Goal: Navigation & Orientation: Find specific page/section

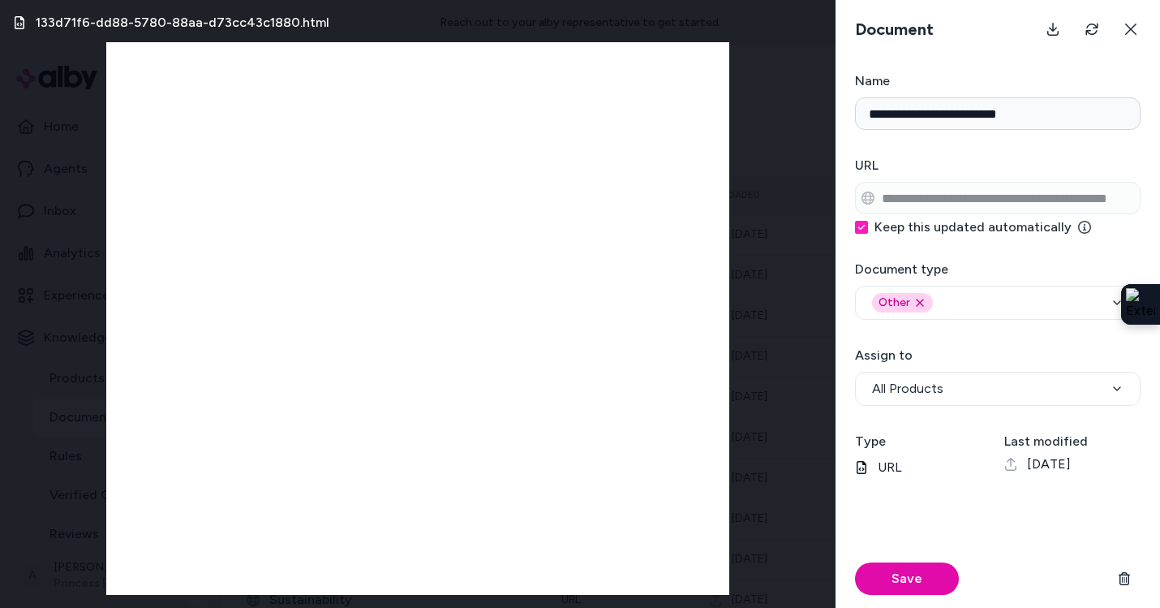
scroll to position [65, 0]
click at [1128, 28] on icon at bounding box center [1131, 29] width 13 height 13
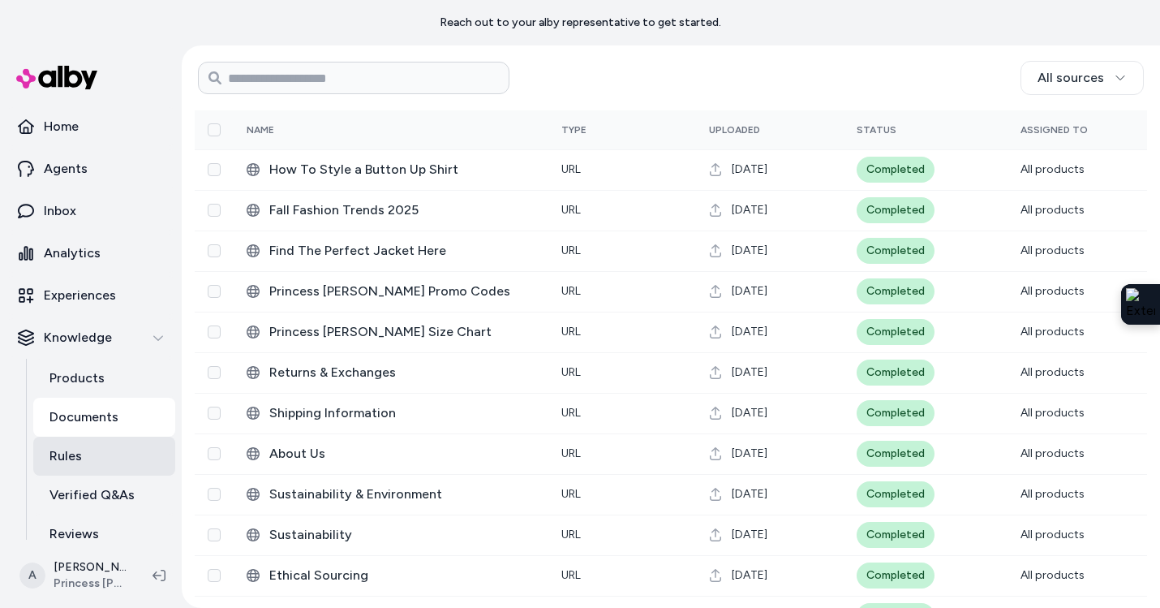
click at [84, 445] on link "Rules" at bounding box center [104, 456] width 142 height 39
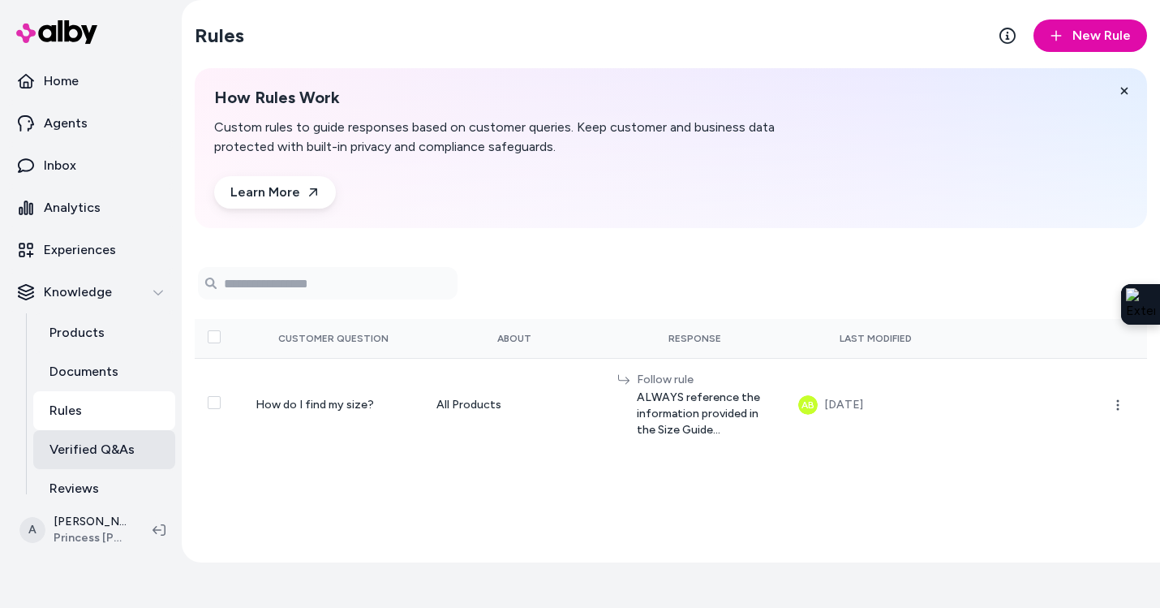
click at [88, 454] on p "Verified Q&As" at bounding box center [91, 449] width 85 height 19
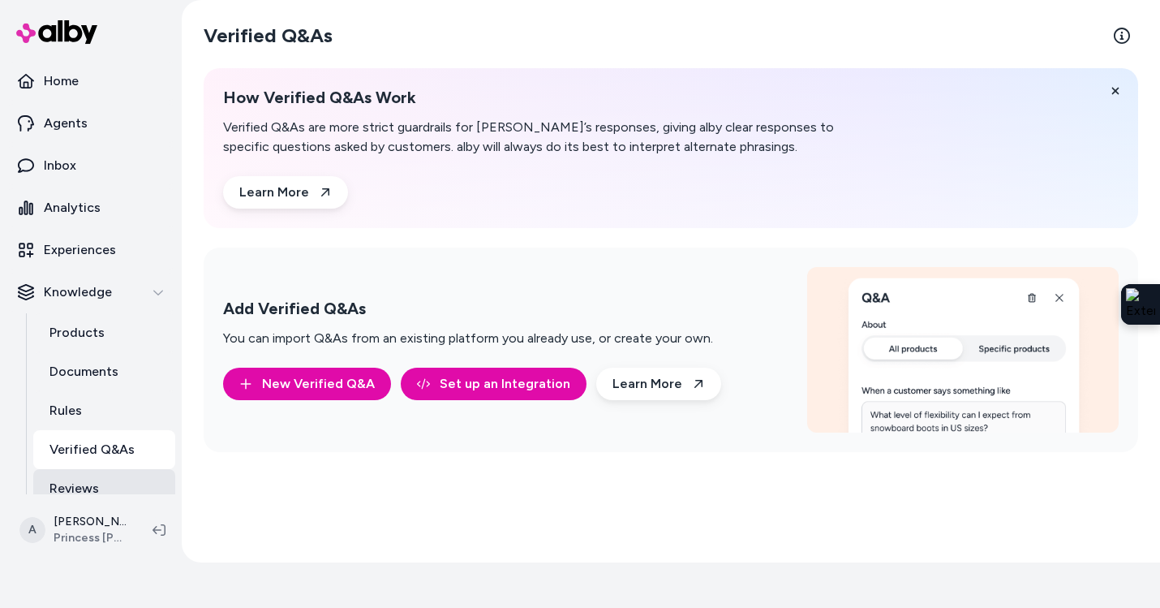
click at [86, 483] on p "Reviews" at bounding box center [73, 488] width 49 height 19
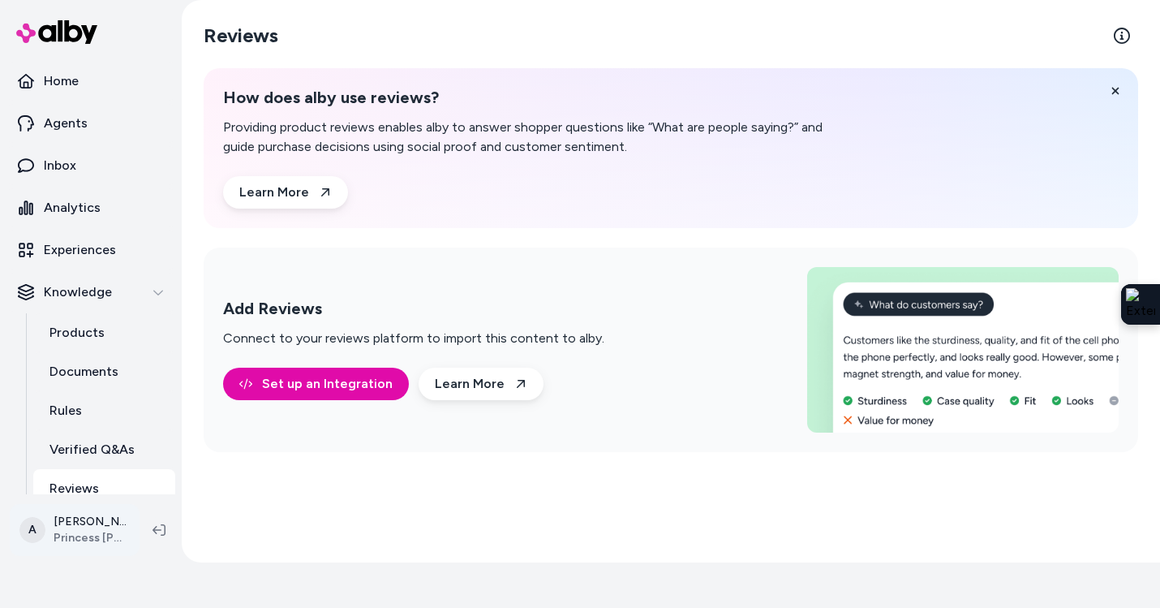
click at [88, 527] on html "Reach out to your alby representative to get started. Home Agents Inbox Analyti…" at bounding box center [580, 259] width 1160 height 608
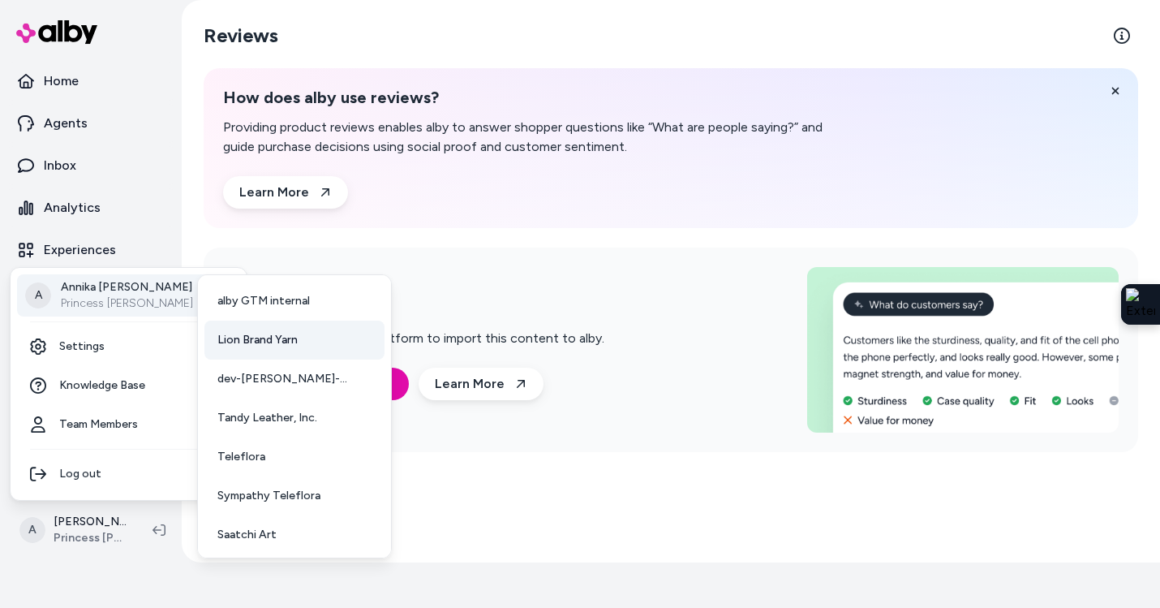
click at [244, 340] on span "Lion Brand Yarn" at bounding box center [257, 340] width 80 height 16
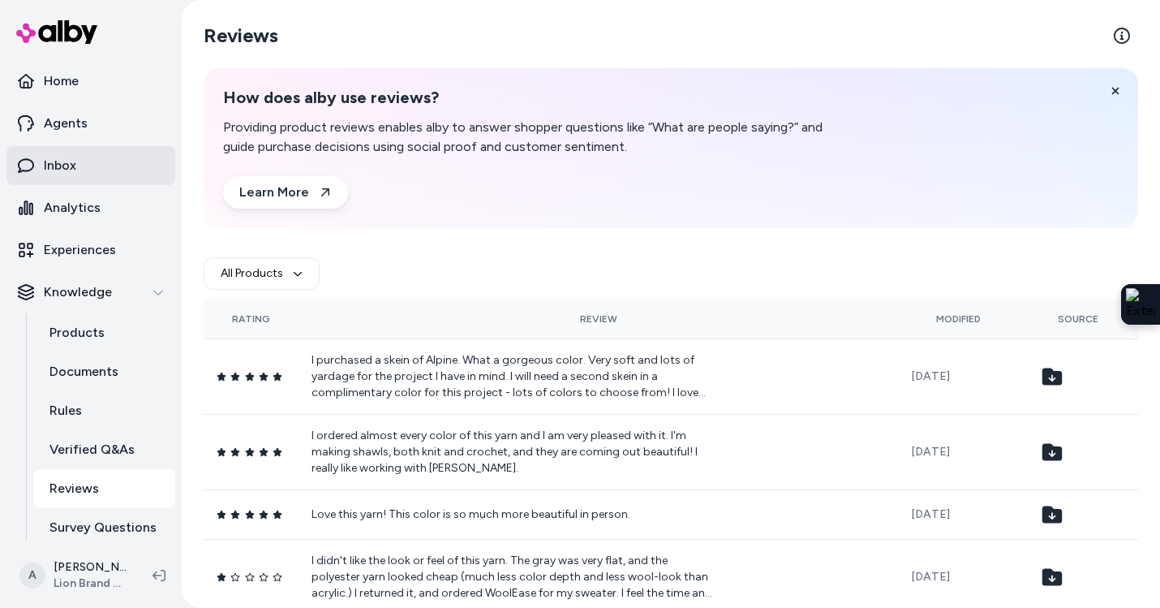
click at [68, 164] on p "Inbox" at bounding box center [60, 165] width 32 height 19
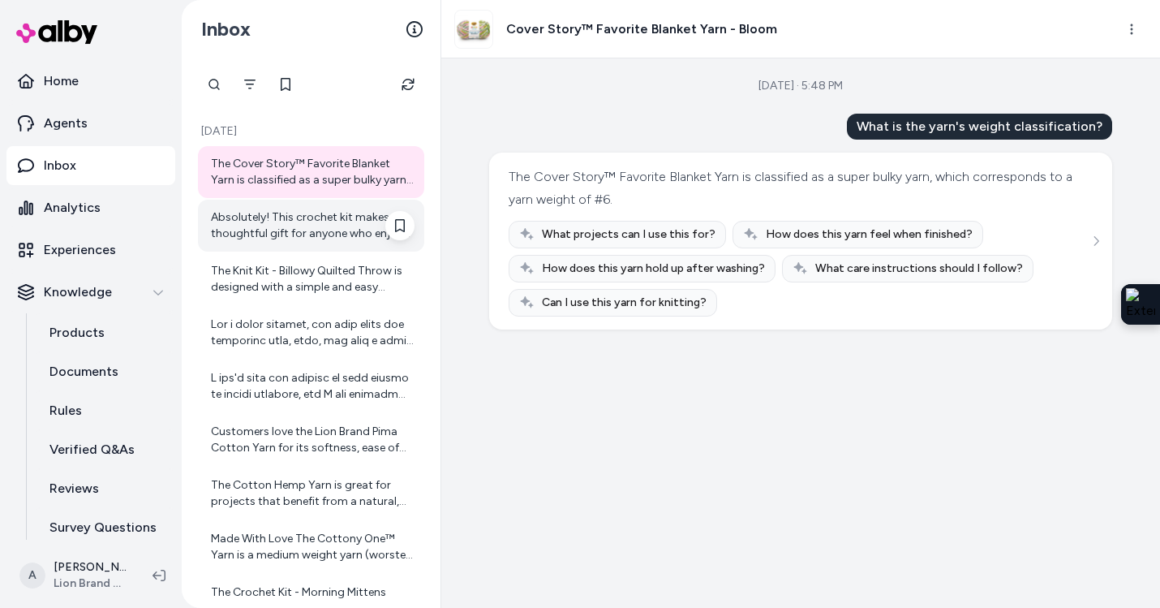
click at [287, 226] on div "Absolutely! This crochet kit makes a thoughtful gift for anyone who enjoys craf…" at bounding box center [313, 225] width 204 height 32
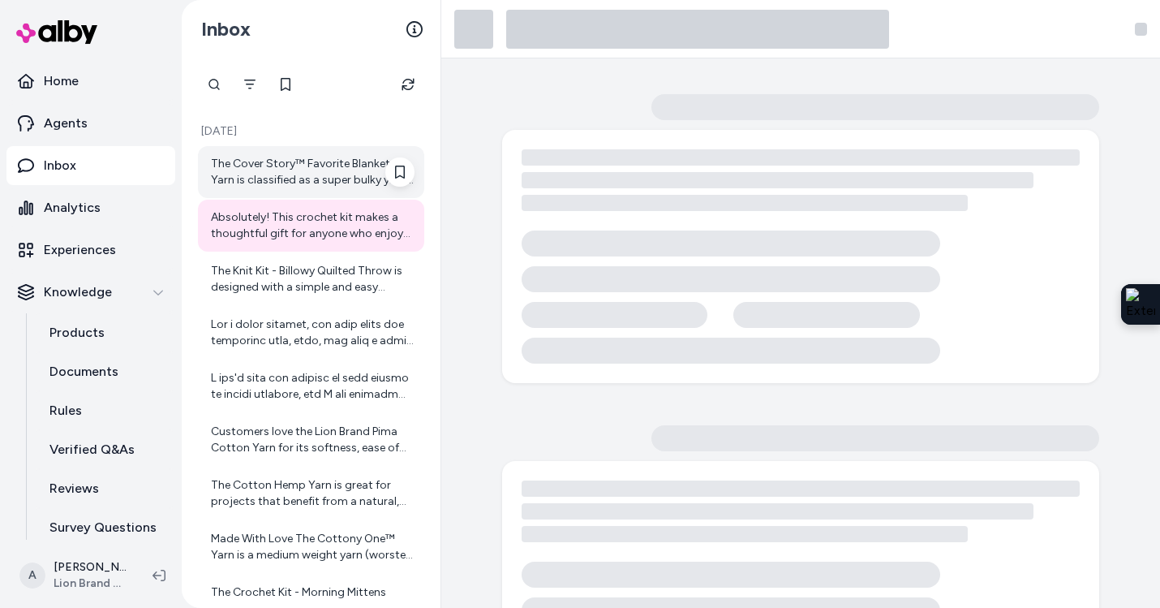
click at [293, 171] on div "The Cover Story™ Favorite Blanket Yarn is classified as a super bulky yarn, whi…" at bounding box center [313, 172] width 204 height 32
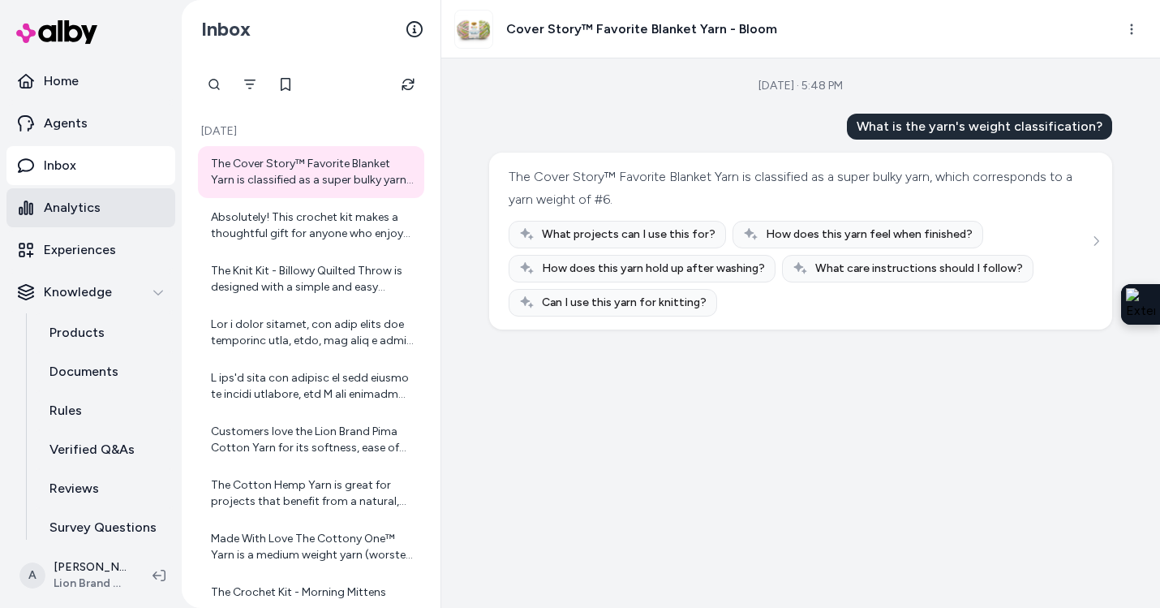
click at [87, 209] on p "Analytics" at bounding box center [72, 207] width 57 height 19
